Goal: Task Accomplishment & Management: Manage account settings

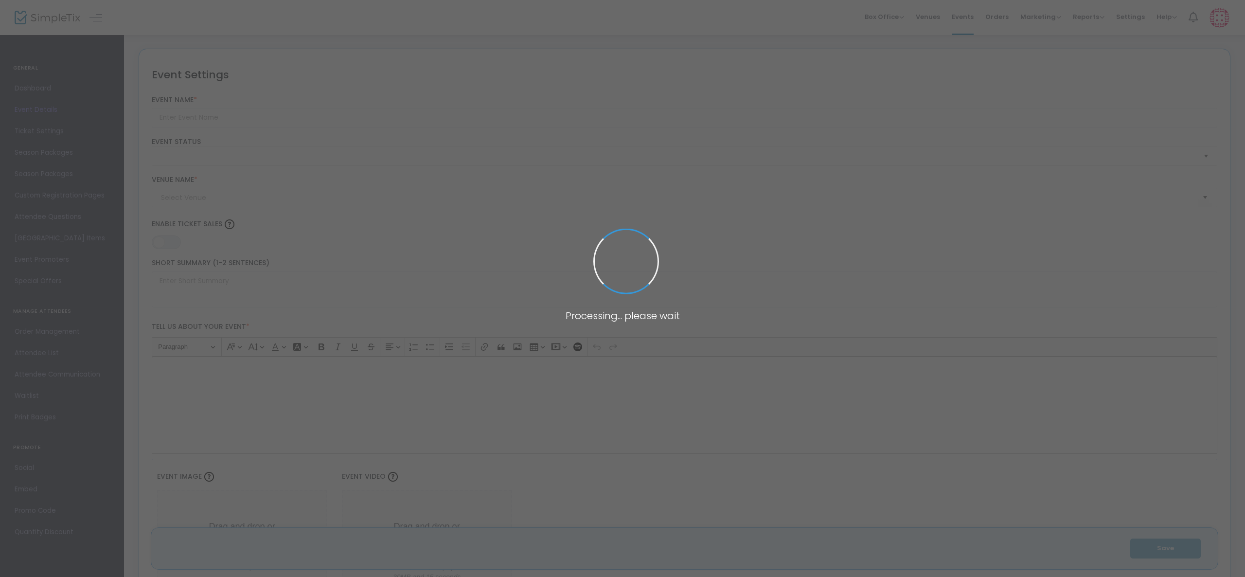
type input "NterNow Happy Hour - [GEOGRAPHIC_DATA] Digital Marketing Summit"
type textarea "[PERSON_NAME] is hosting an invite-only, fun happy hour for teams who fly in ea…"
type input "Register Now"
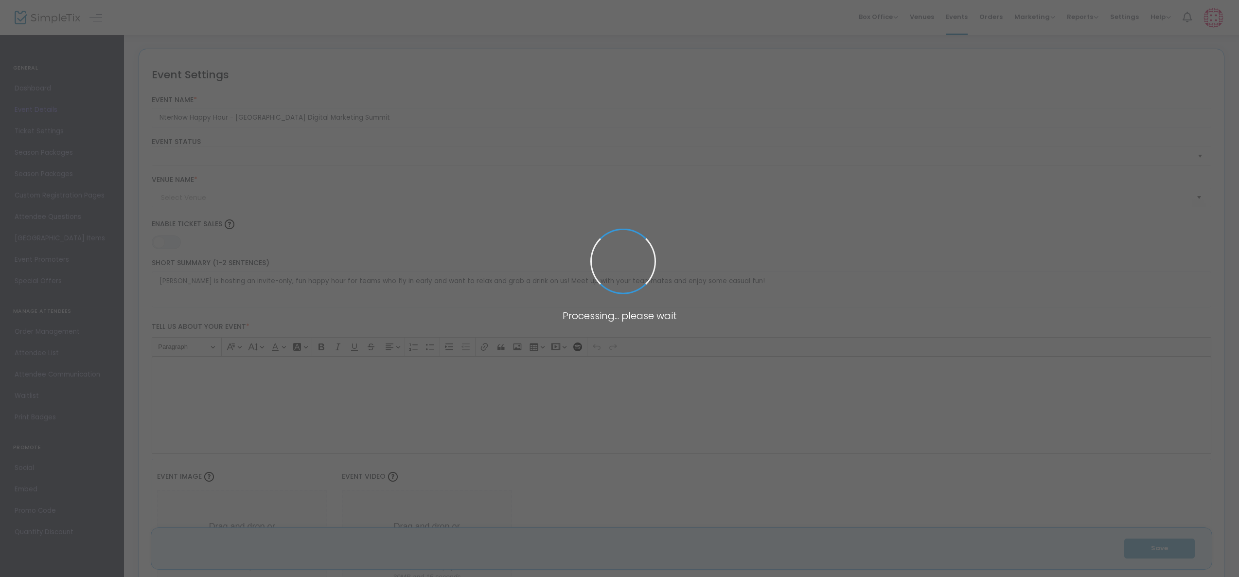
type input "Tin [PERSON_NAME]'s Cantina ([PERSON_NAME])"
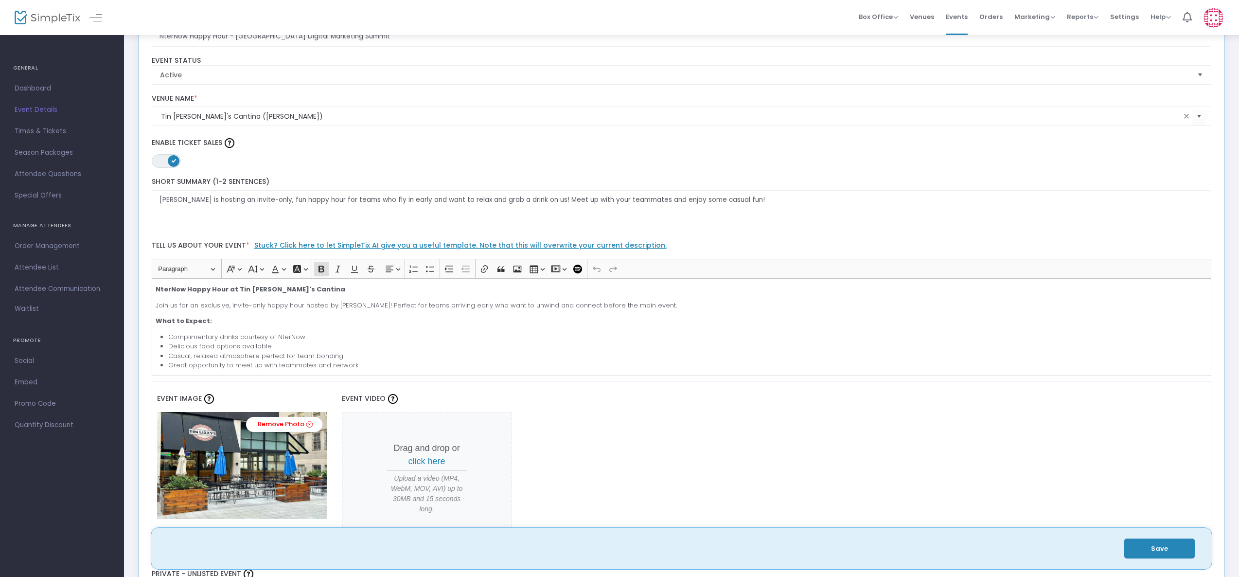
scroll to position [241, 0]
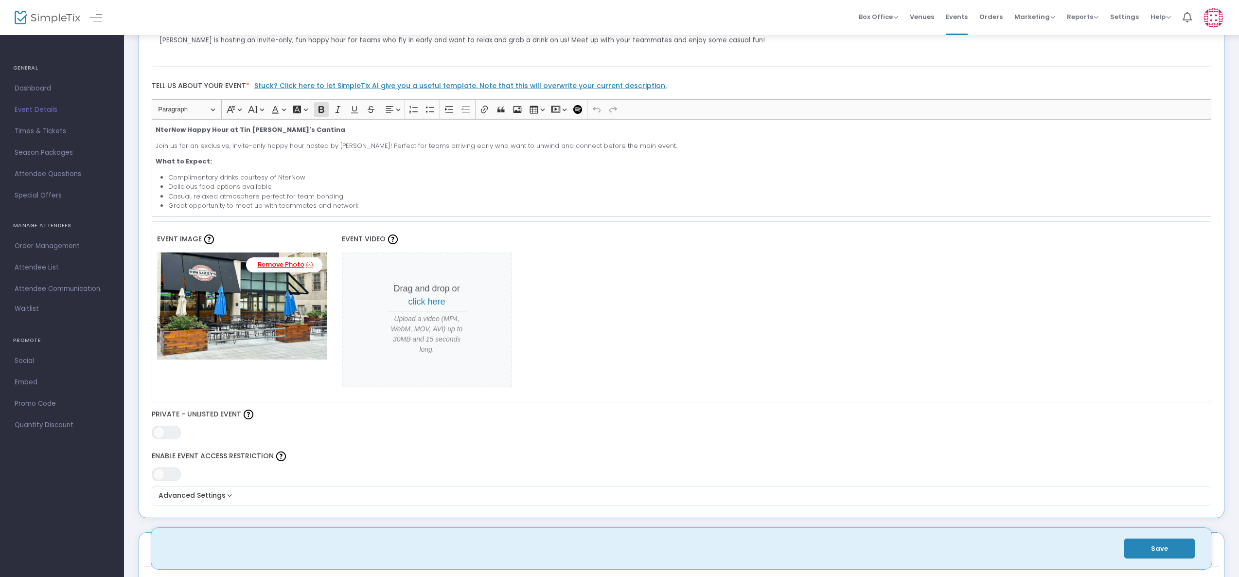
click at [309, 265] on icon at bounding box center [309, 264] width 6 height 9
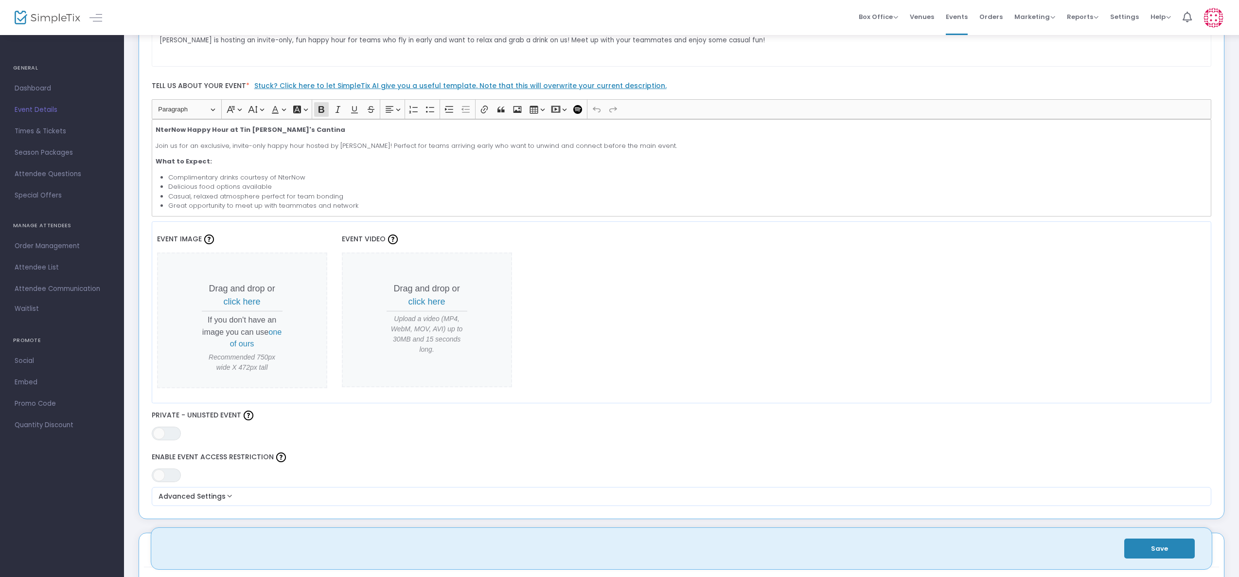
scroll to position [0, 0]
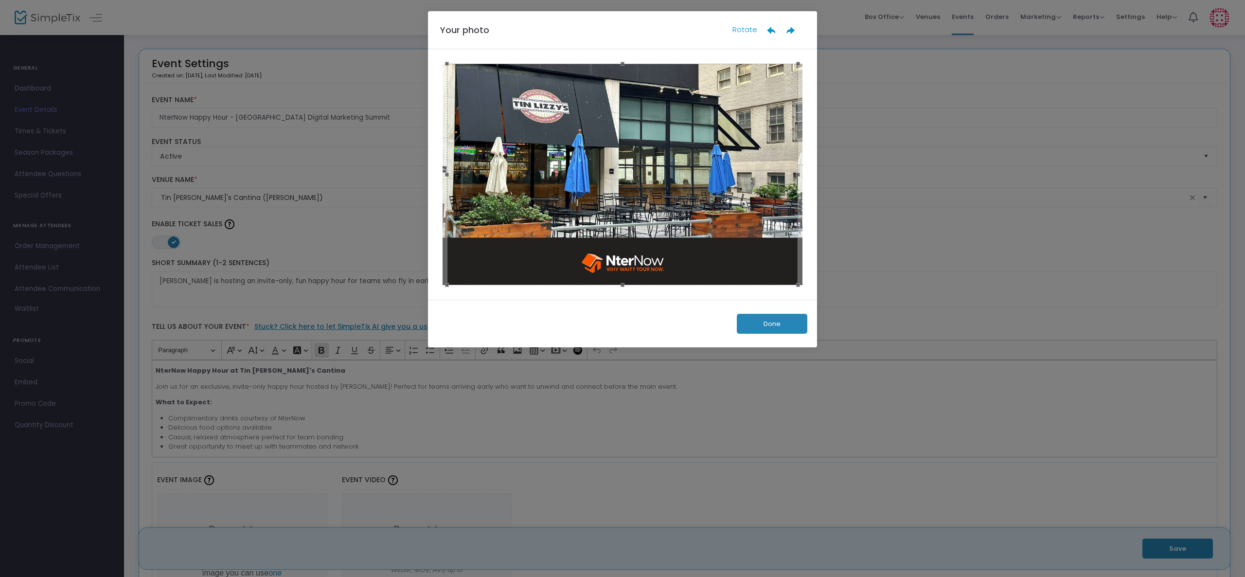
click at [757, 322] on button "Done" at bounding box center [772, 324] width 71 height 20
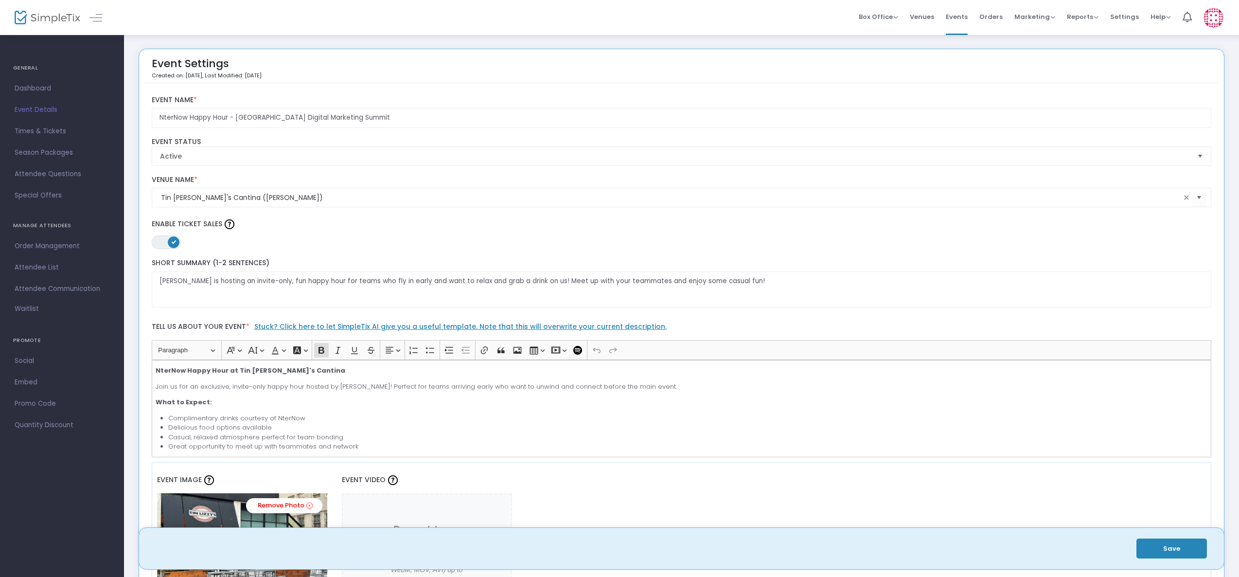
click at [1169, 547] on button "Save" at bounding box center [1171, 548] width 71 height 20
click at [46, 87] on span "Dashboard" at bounding box center [62, 88] width 95 height 13
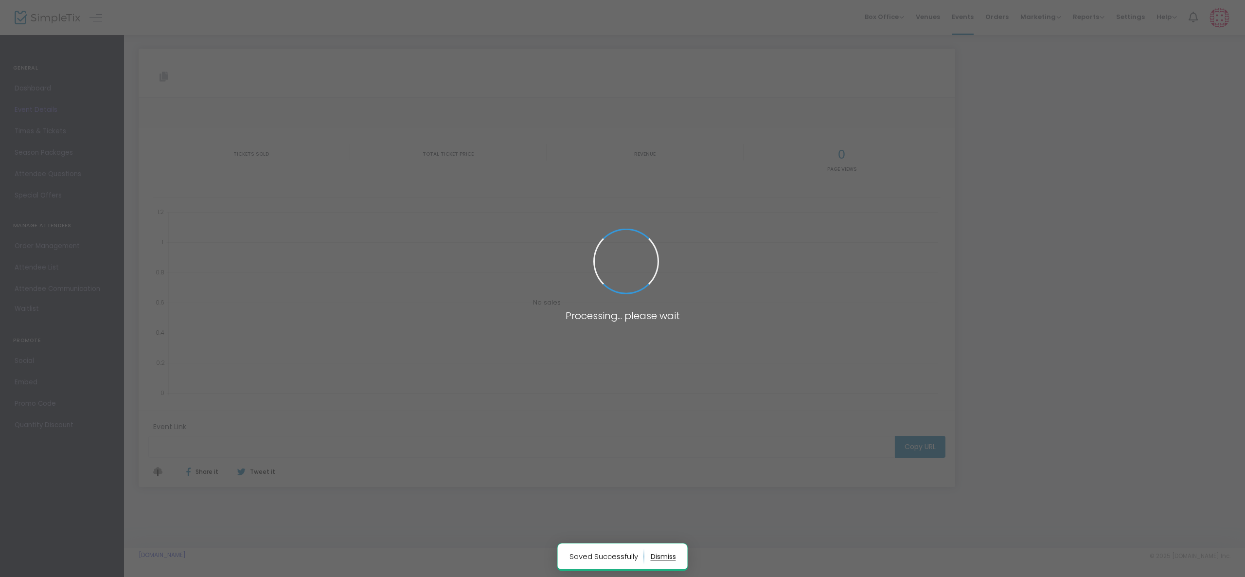
type input "[URL][DOMAIN_NAME]"
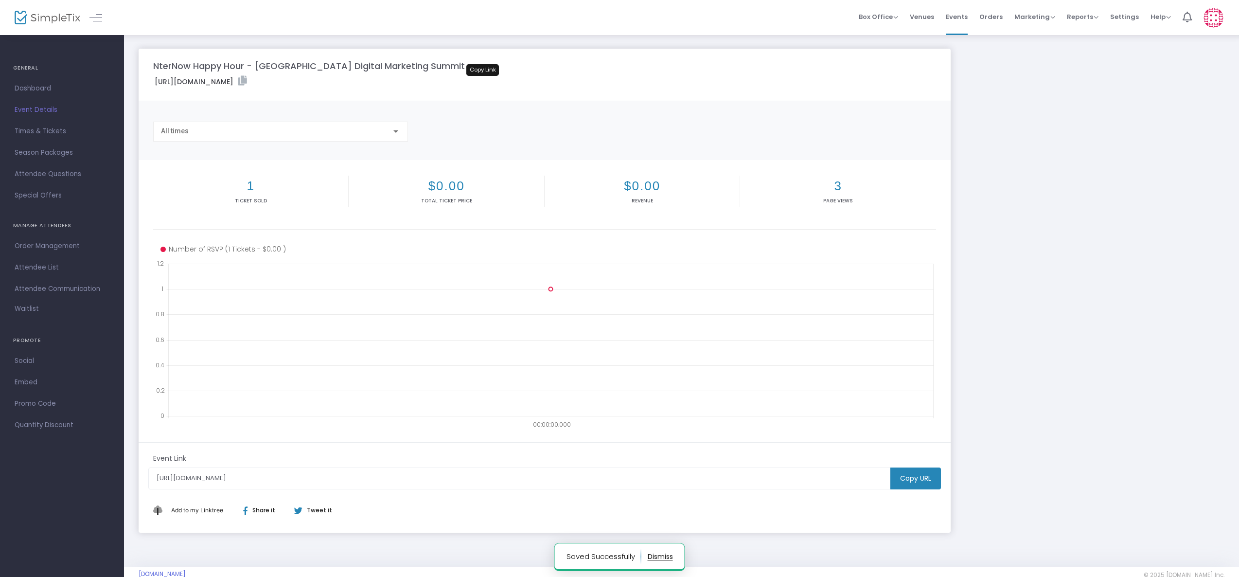
click at [247, 79] on icon at bounding box center [242, 81] width 9 height 10
